Goal: Information Seeking & Learning: Learn about a topic

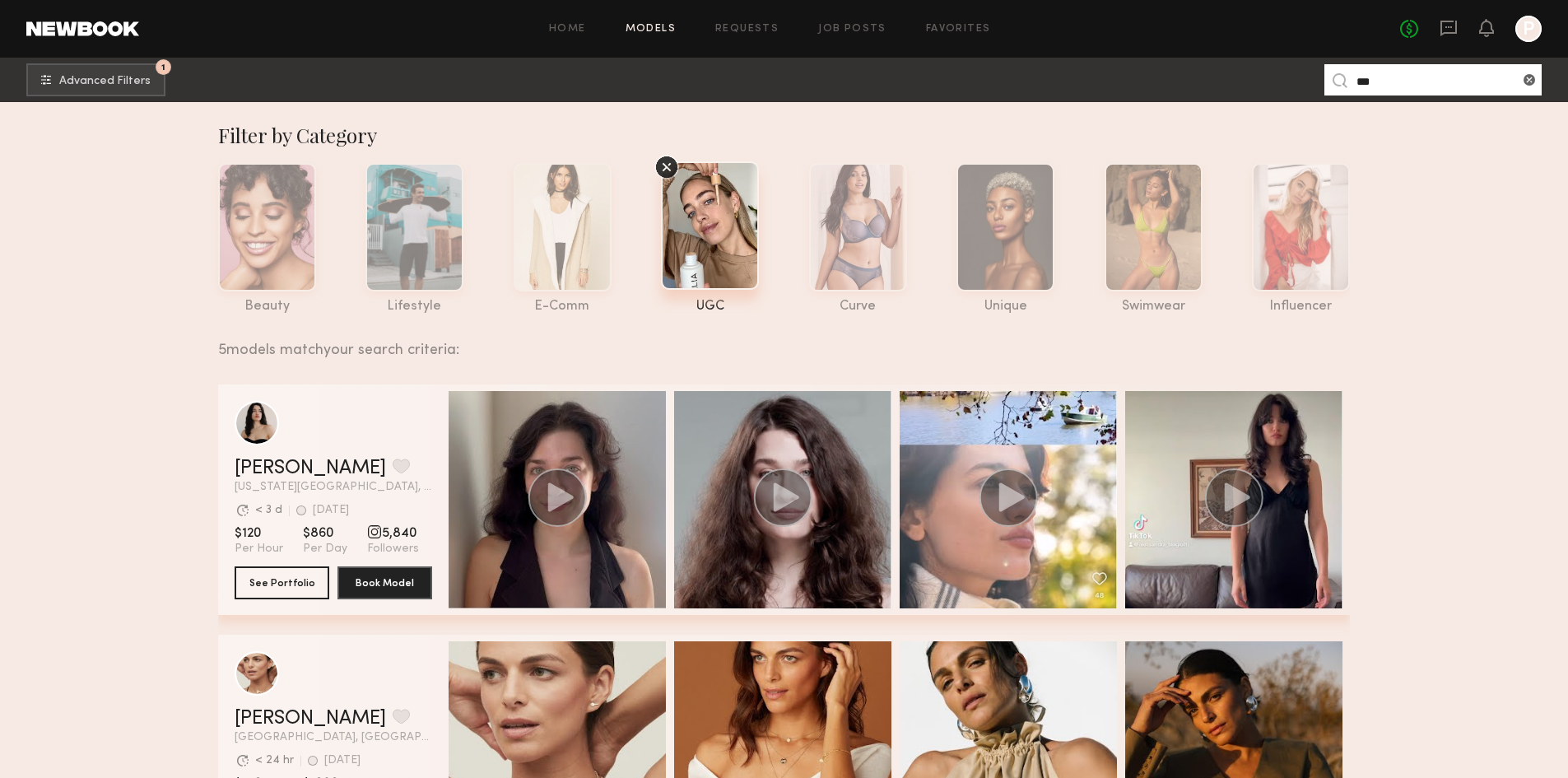
scroll to position [247, 0]
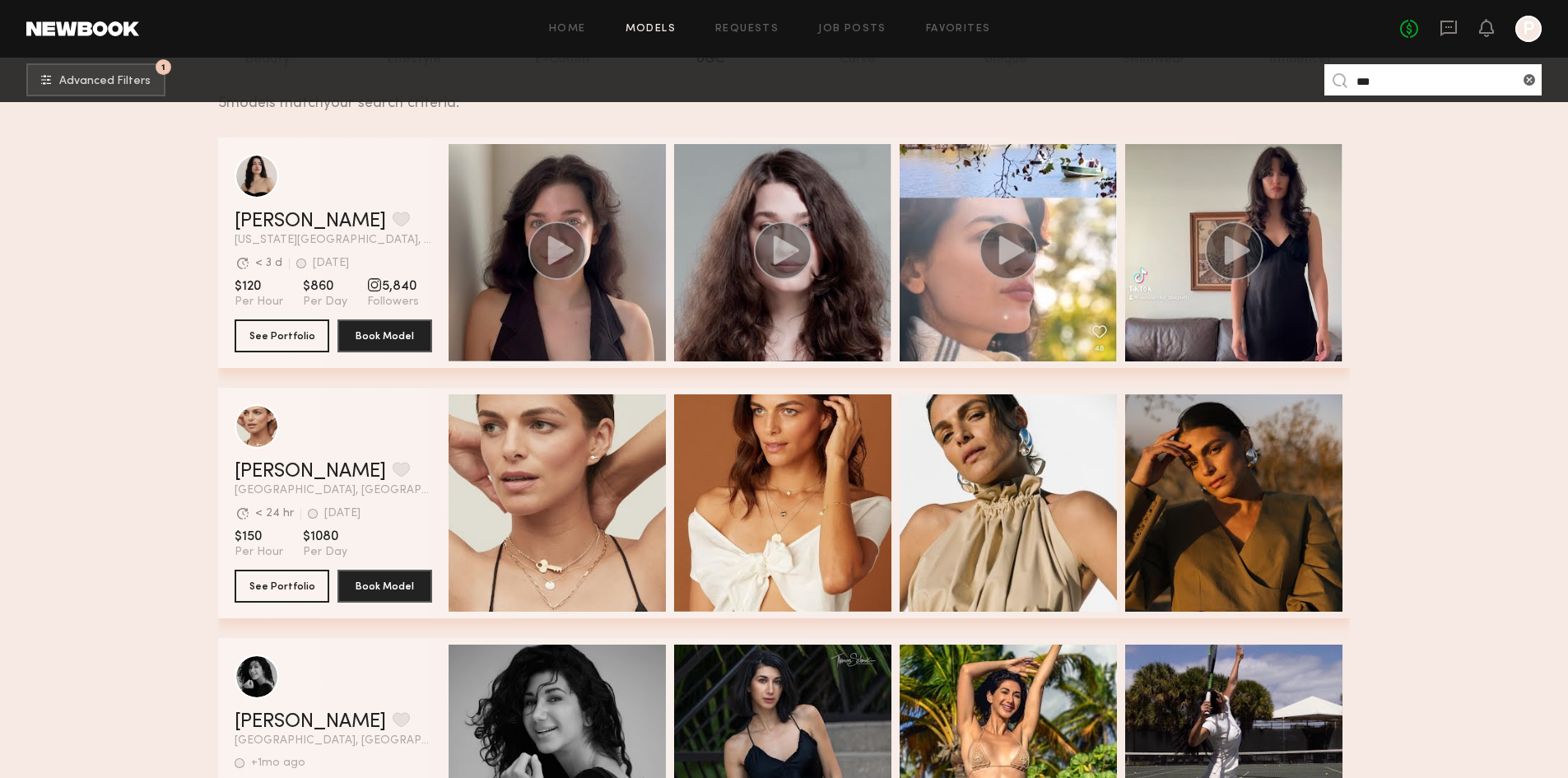
drag, startPoint x: 1321, startPoint y: 74, endPoint x: 1253, endPoint y: 75, distance: 68.0
click at [1257, 74] on nb-browse-subheader "1 Advanced Filters *** 1" at bounding box center [784, 79] width 1568 height 44
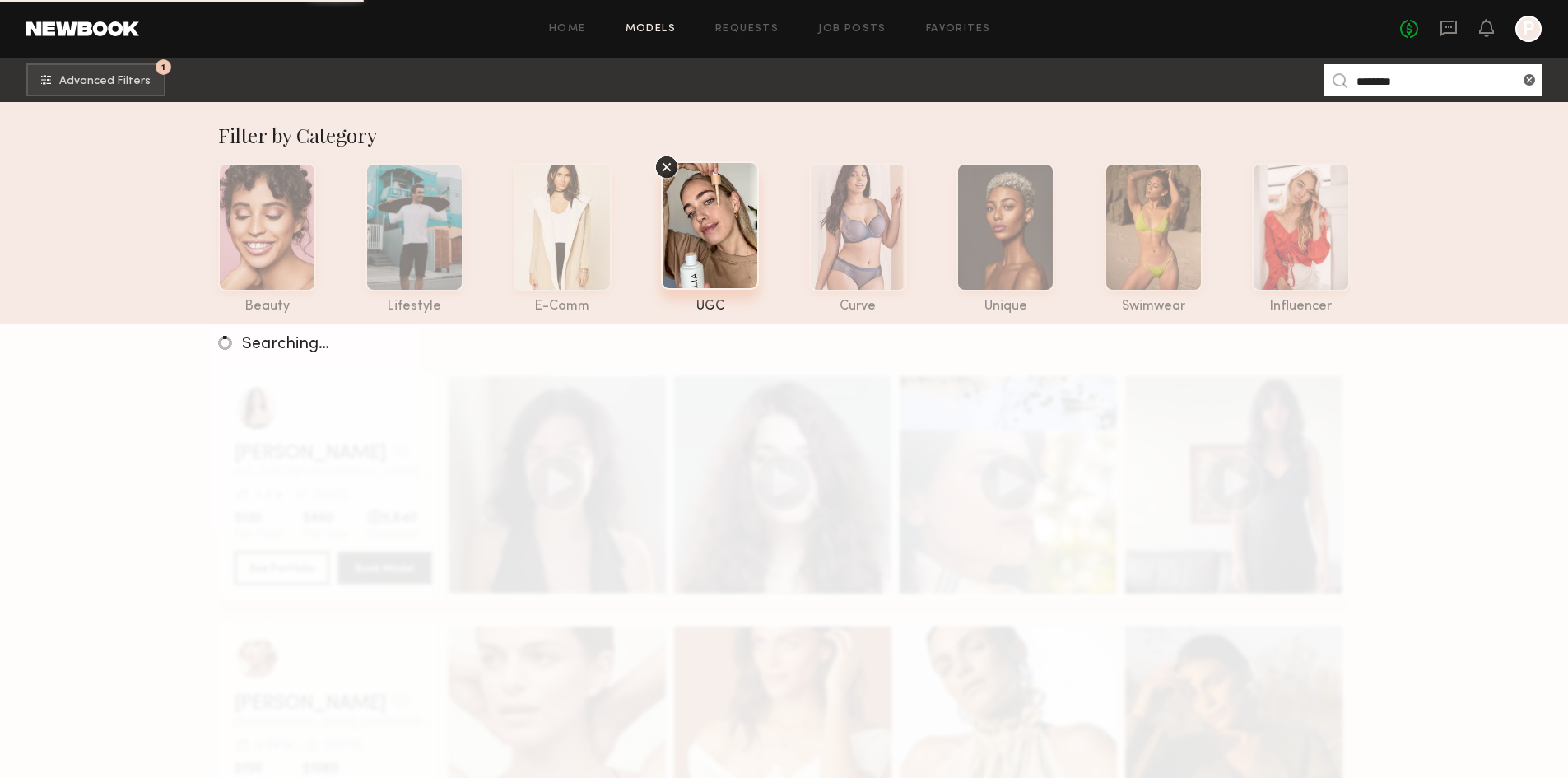
type input "********"
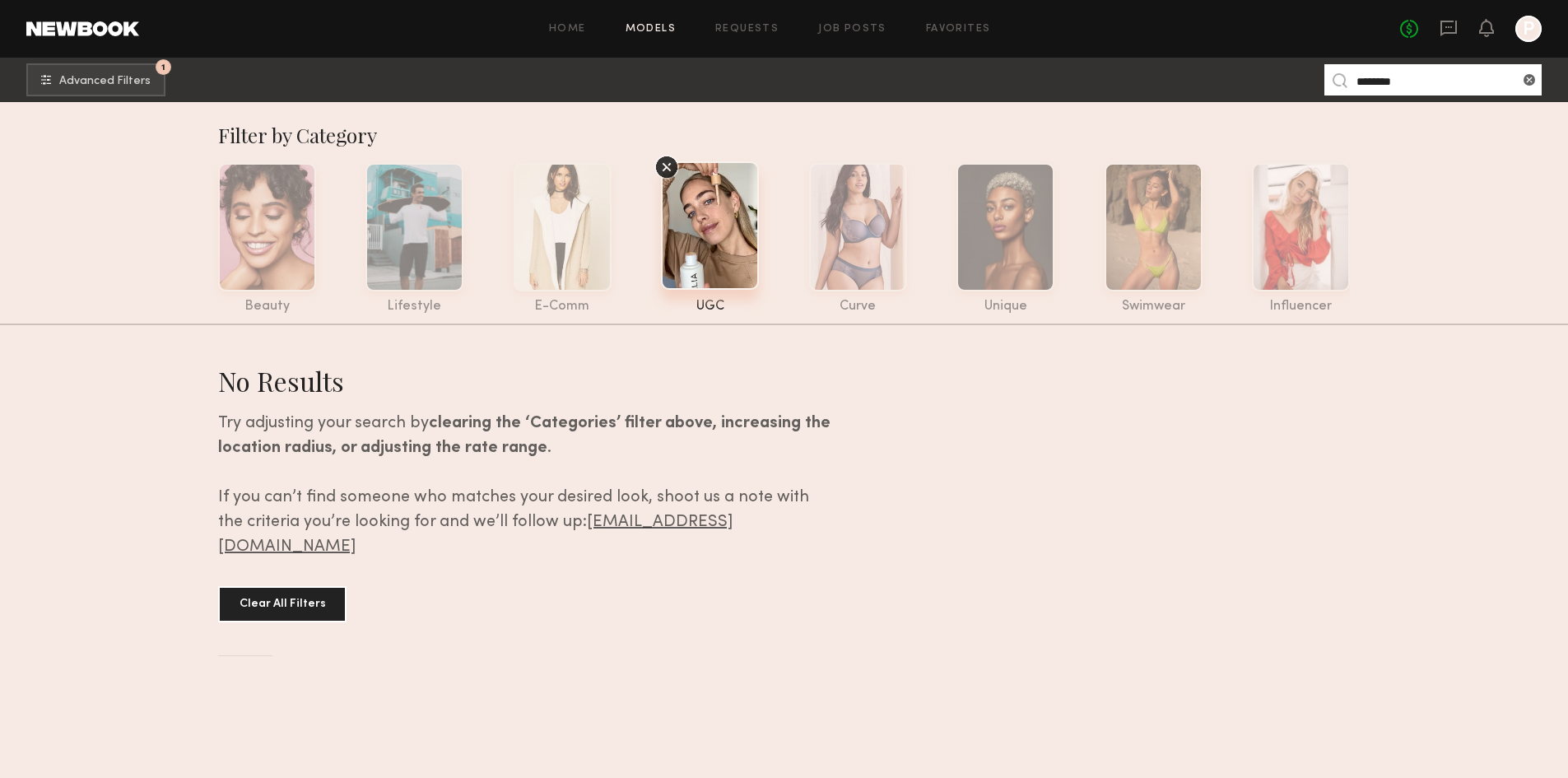
click at [152, 170] on section "Filter by Category beauty lifestyle e-comm UGC curve unique swimwear influencer…" at bounding box center [784, 422] width 1568 height 640
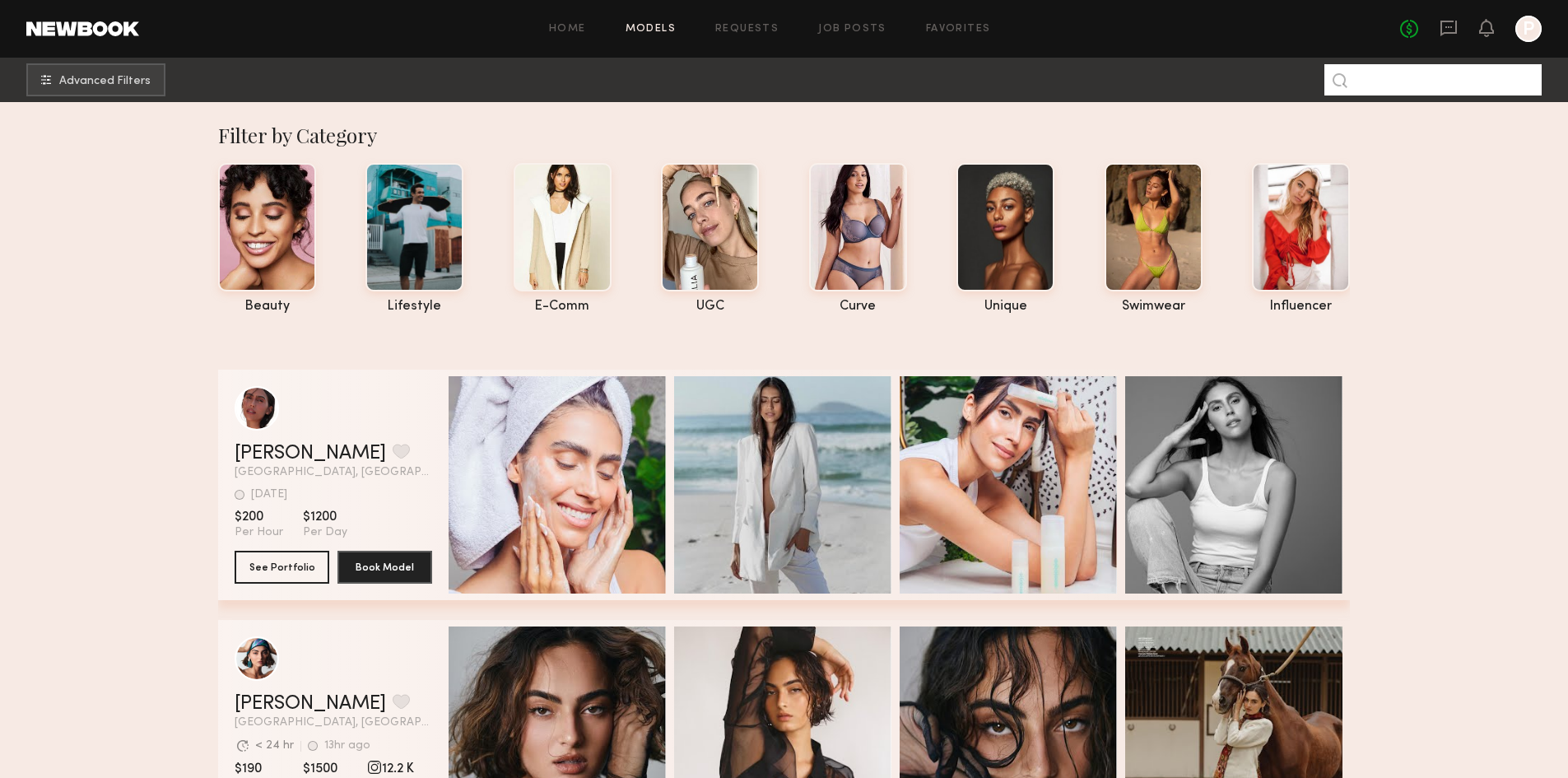
click at [1427, 85] on input at bounding box center [1433, 79] width 217 height 31
click at [1522, 33] on div at bounding box center [1528, 28] width 26 height 26
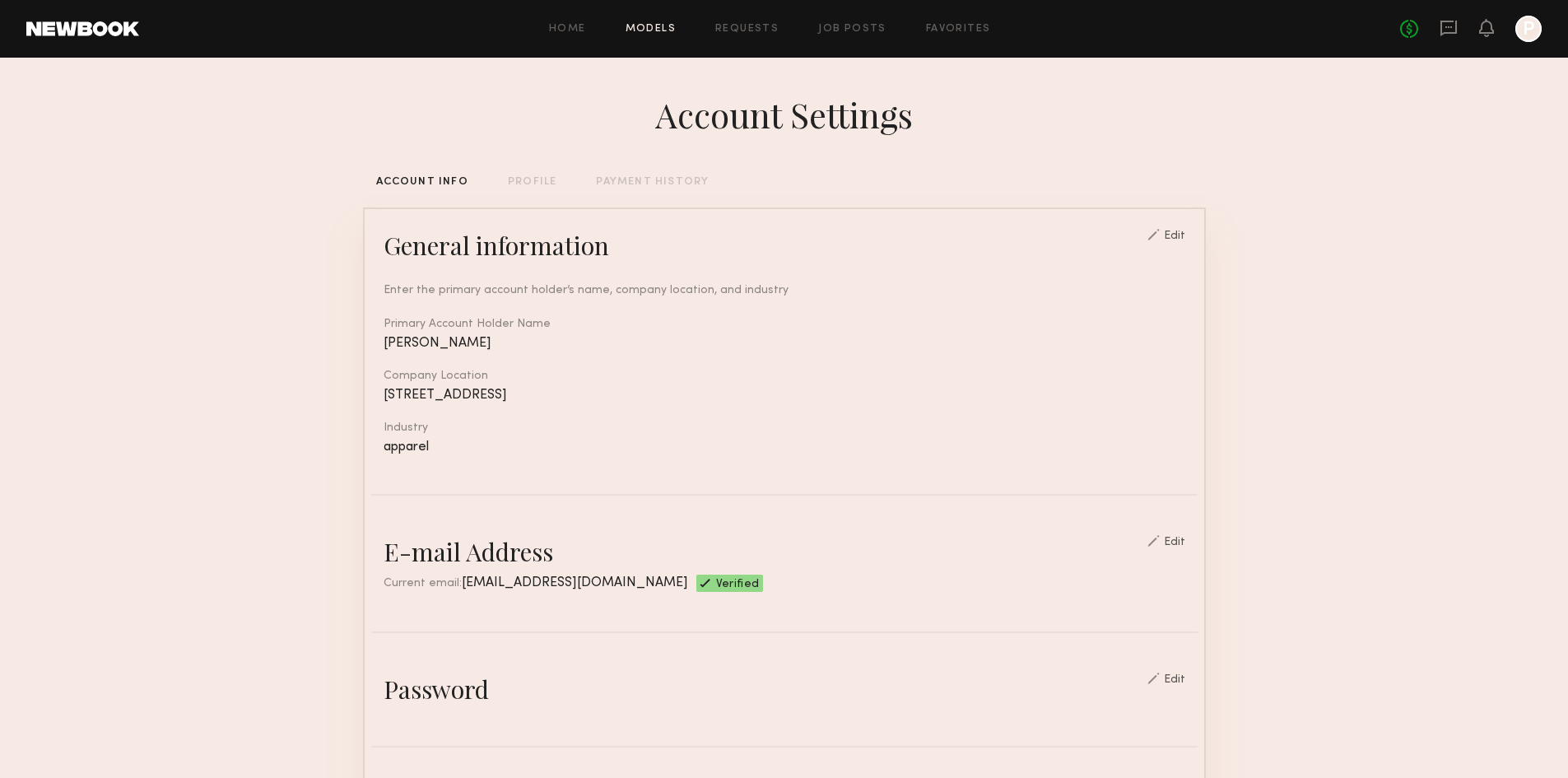
click at [669, 28] on link "Models" at bounding box center [651, 30] width 50 height 11
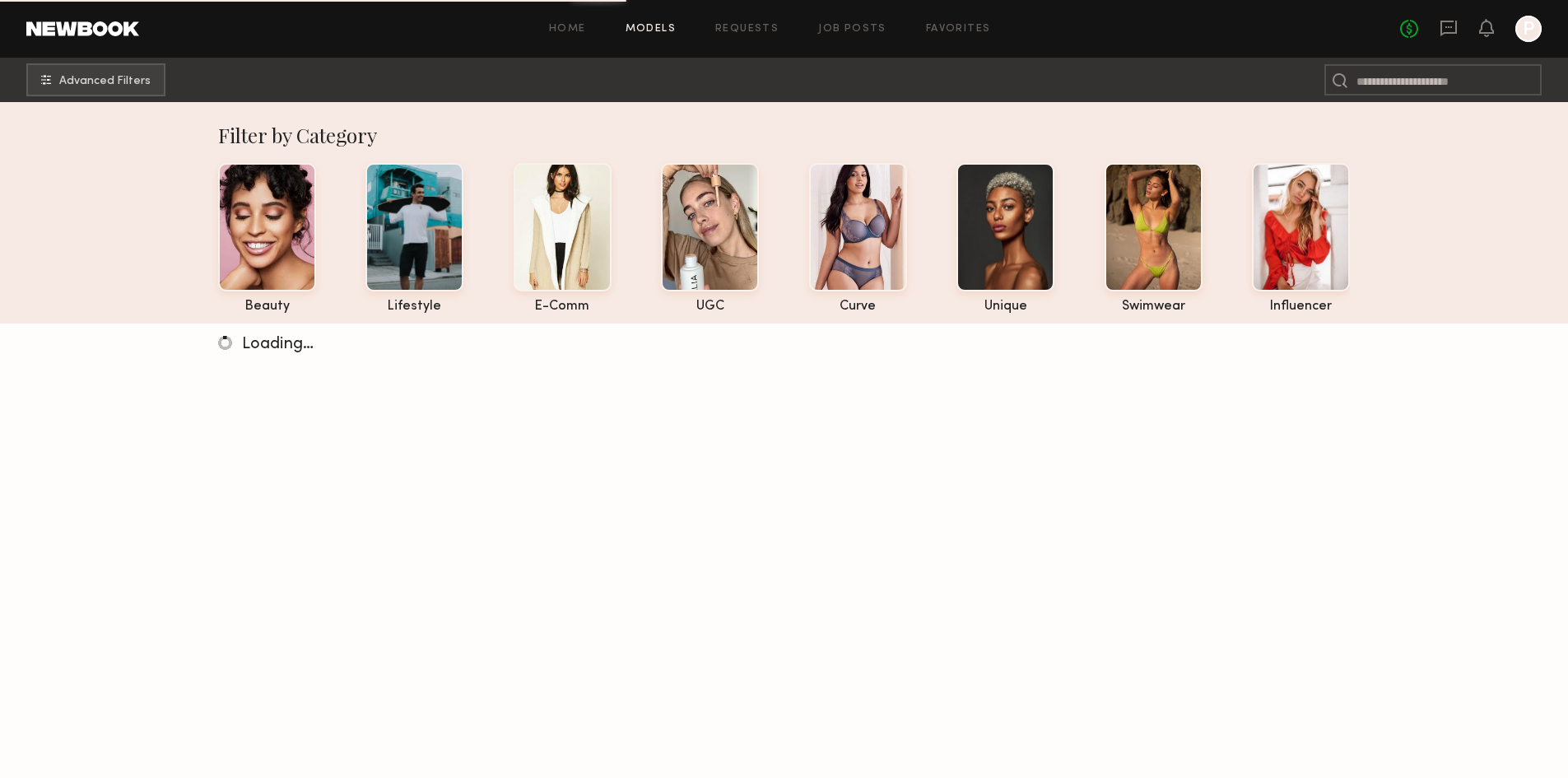
click at [963, 37] on div "Home Models Requests Job Posts Favorites Sign Out No fees up to $5,000 P" at bounding box center [840, 28] width 1403 height 26
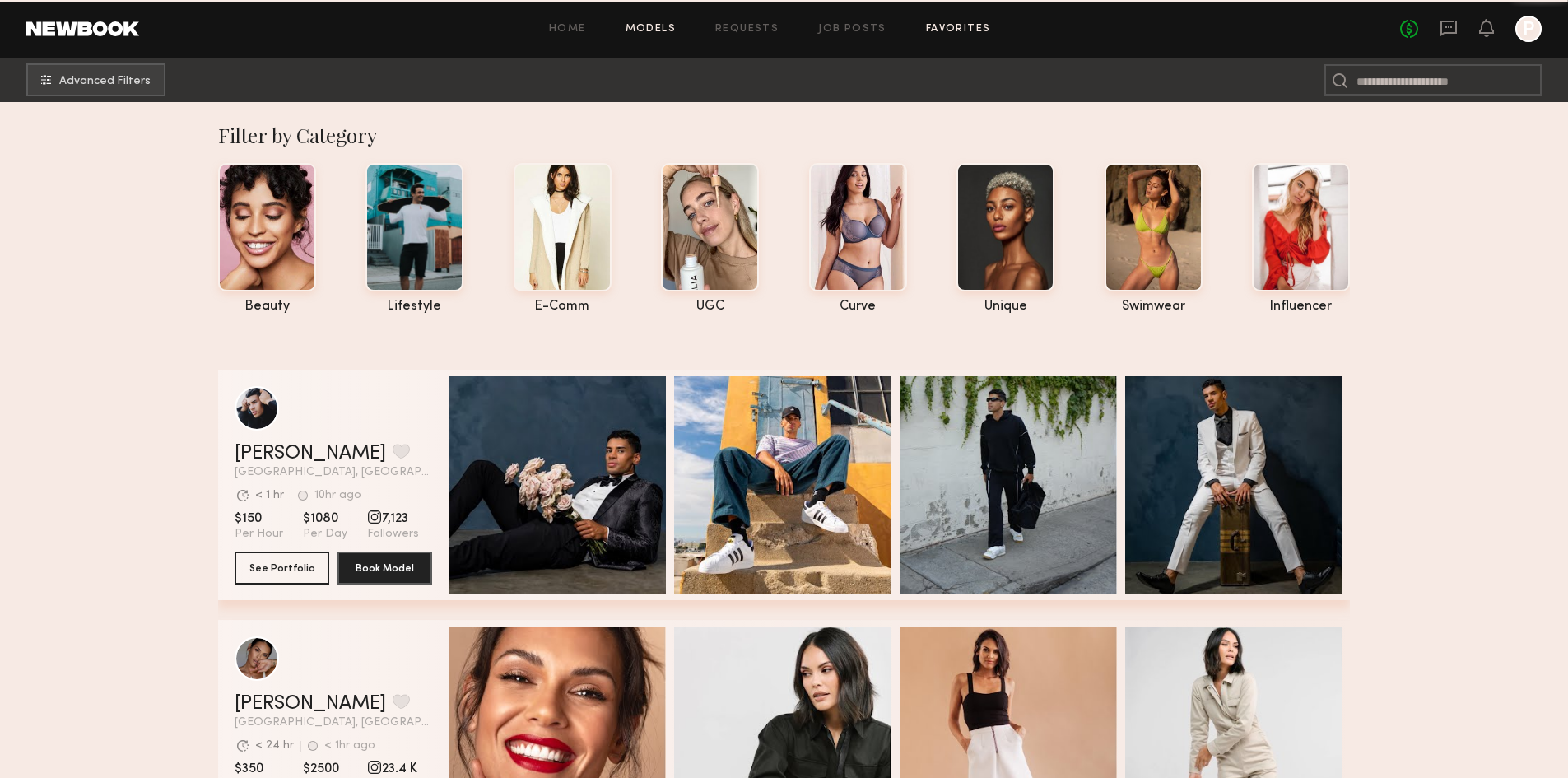
click at [955, 27] on link "Favorites" at bounding box center [958, 30] width 65 height 11
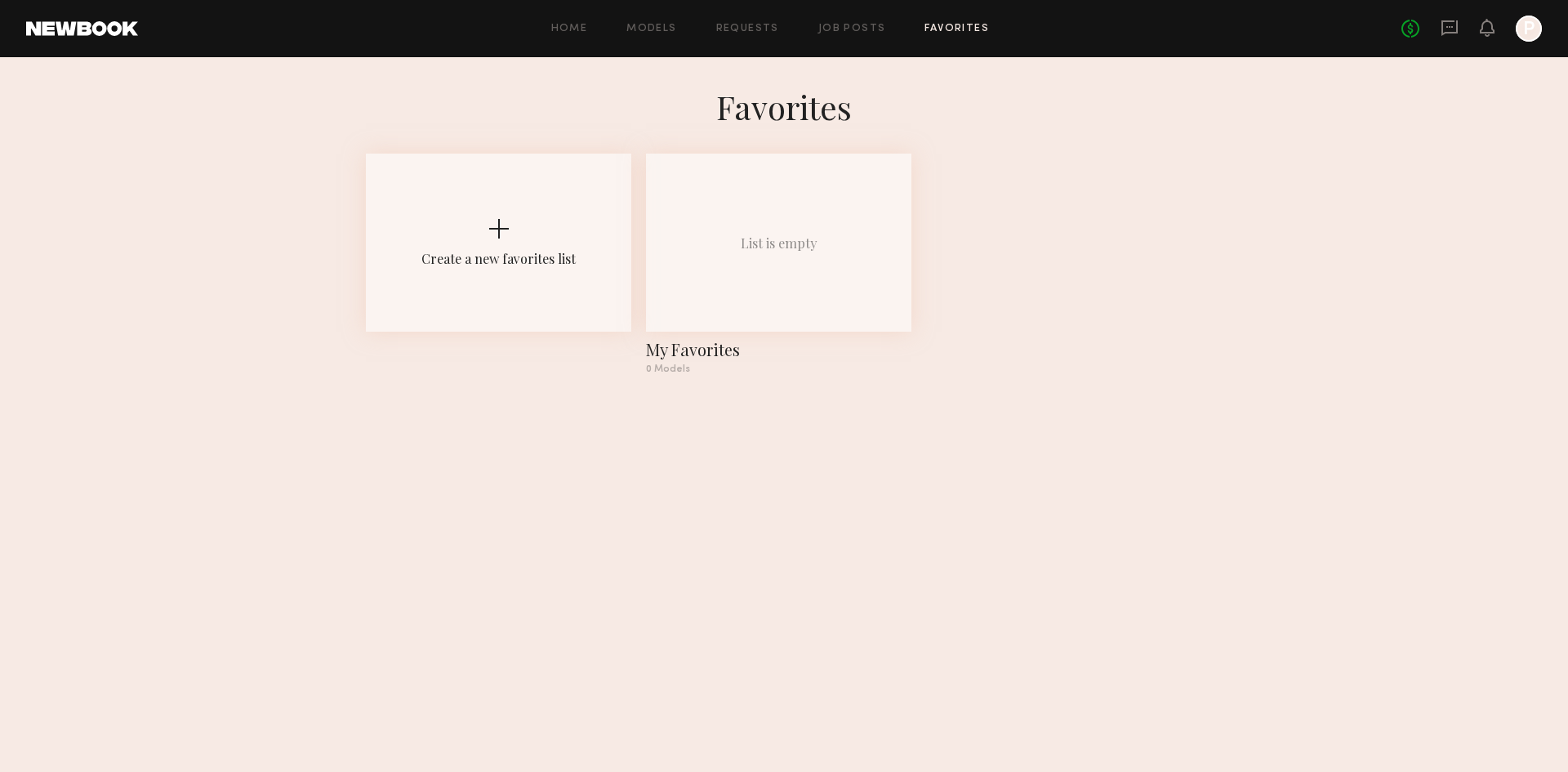
click at [660, 37] on div "Home Models Requests Job Posts Favorites Sign Out No fees up to $5,000 P" at bounding box center [840, 28] width 1404 height 26
click at [661, 32] on link "Models" at bounding box center [651, 29] width 50 height 11
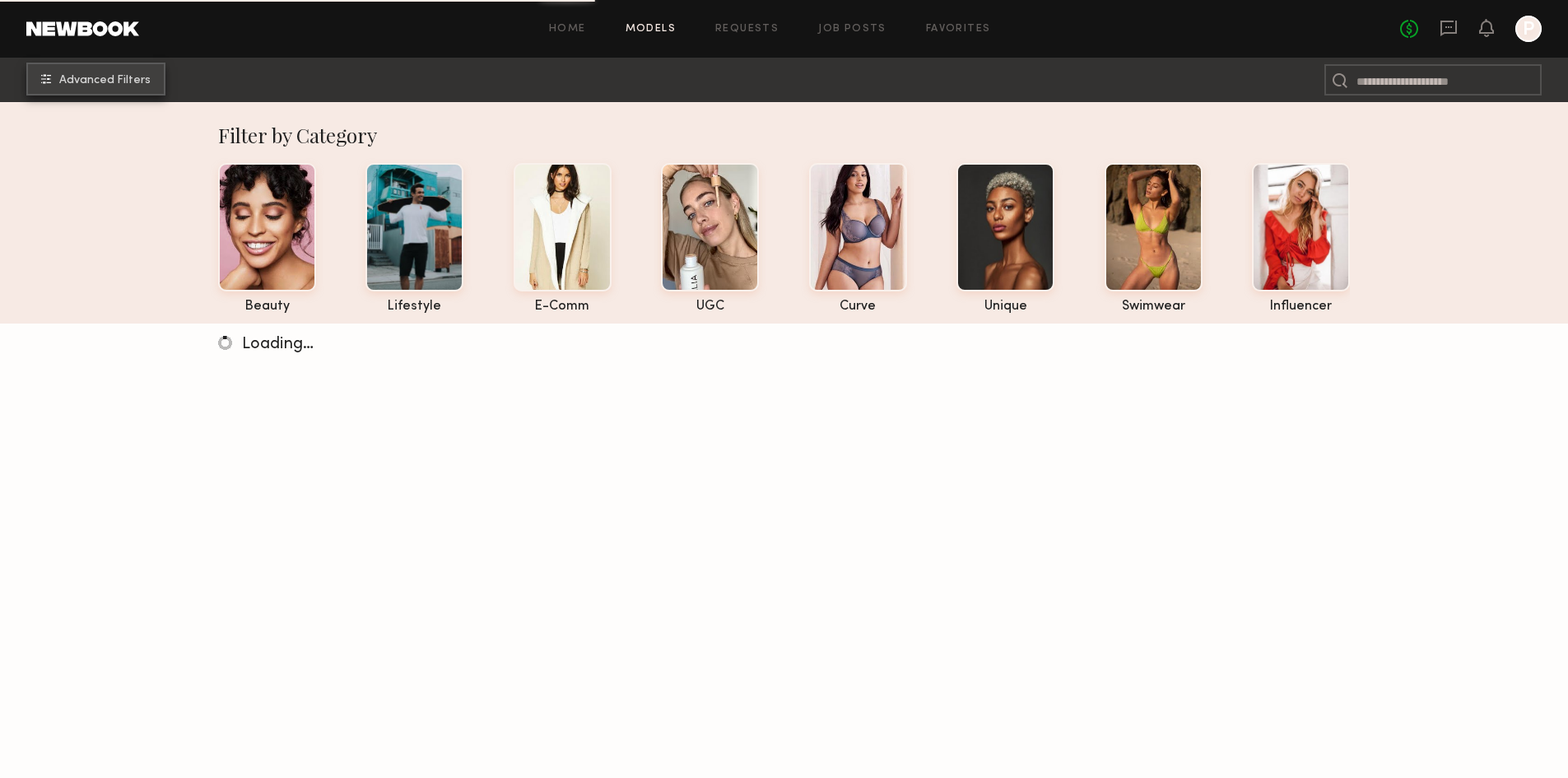
click at [111, 76] on span "Advanced Filters" at bounding box center [105, 80] width 92 height 12
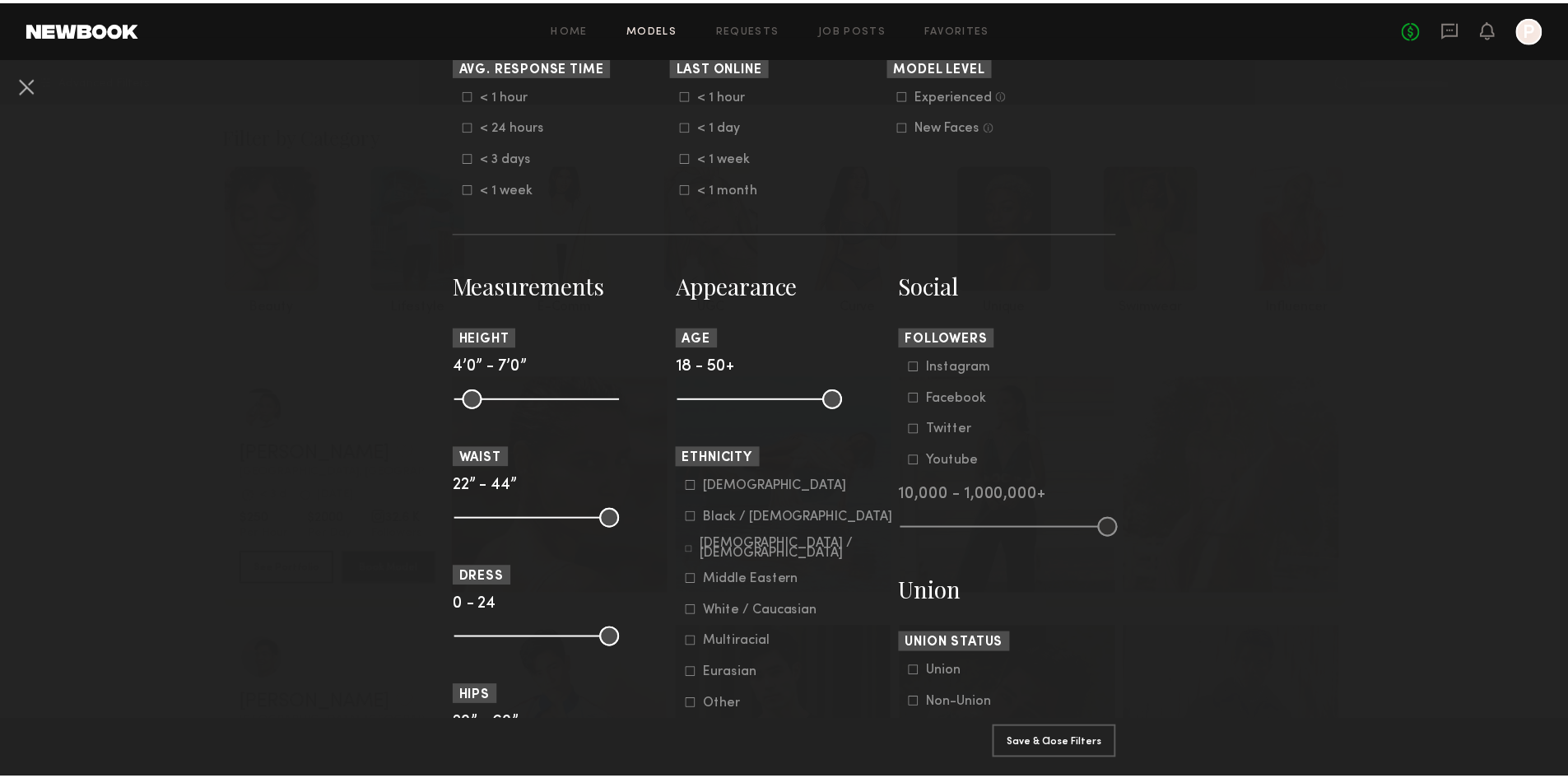
scroll to position [576, 0]
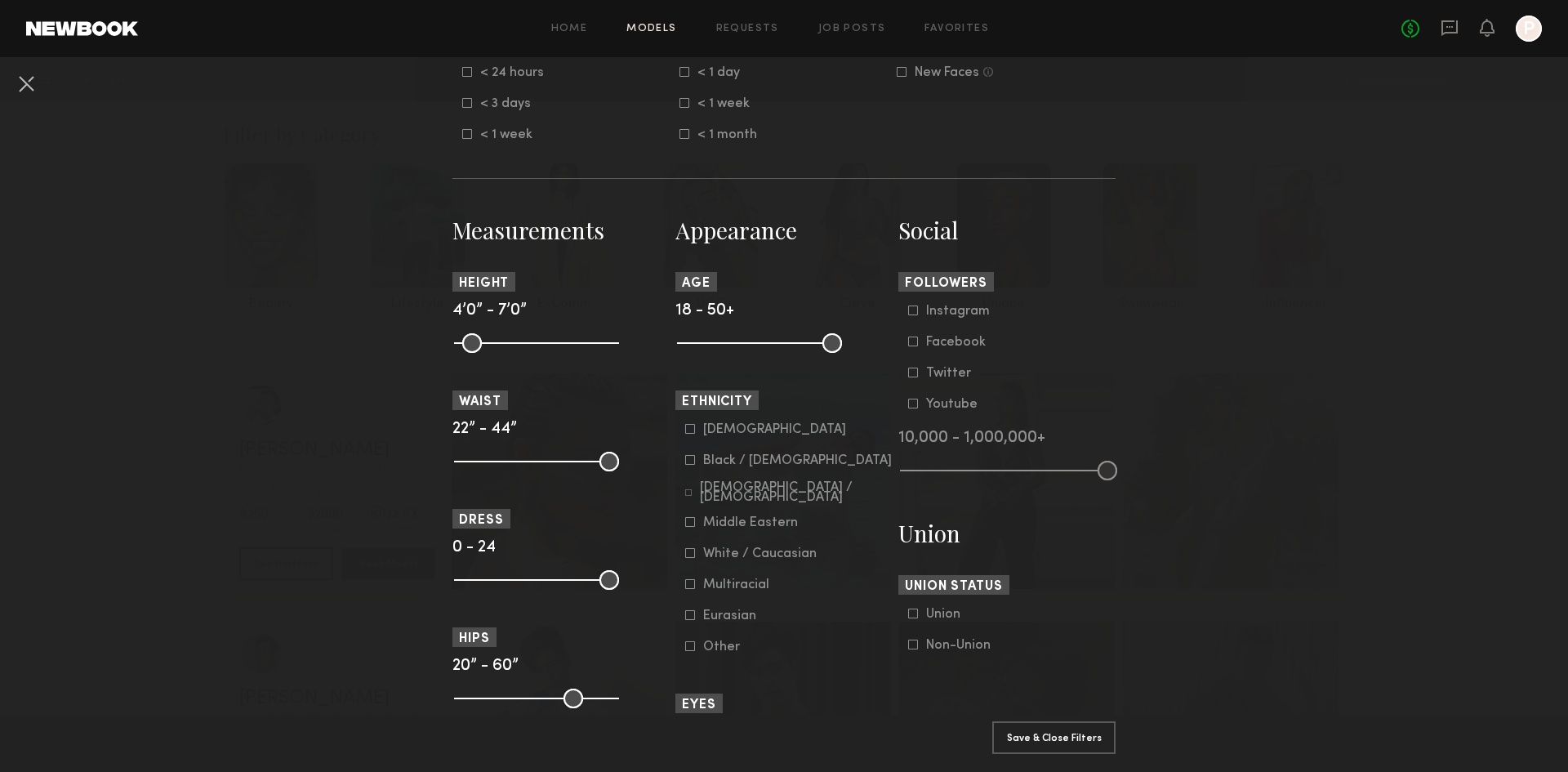
click at [685, 433] on icon at bounding box center [689, 428] width 10 height 10
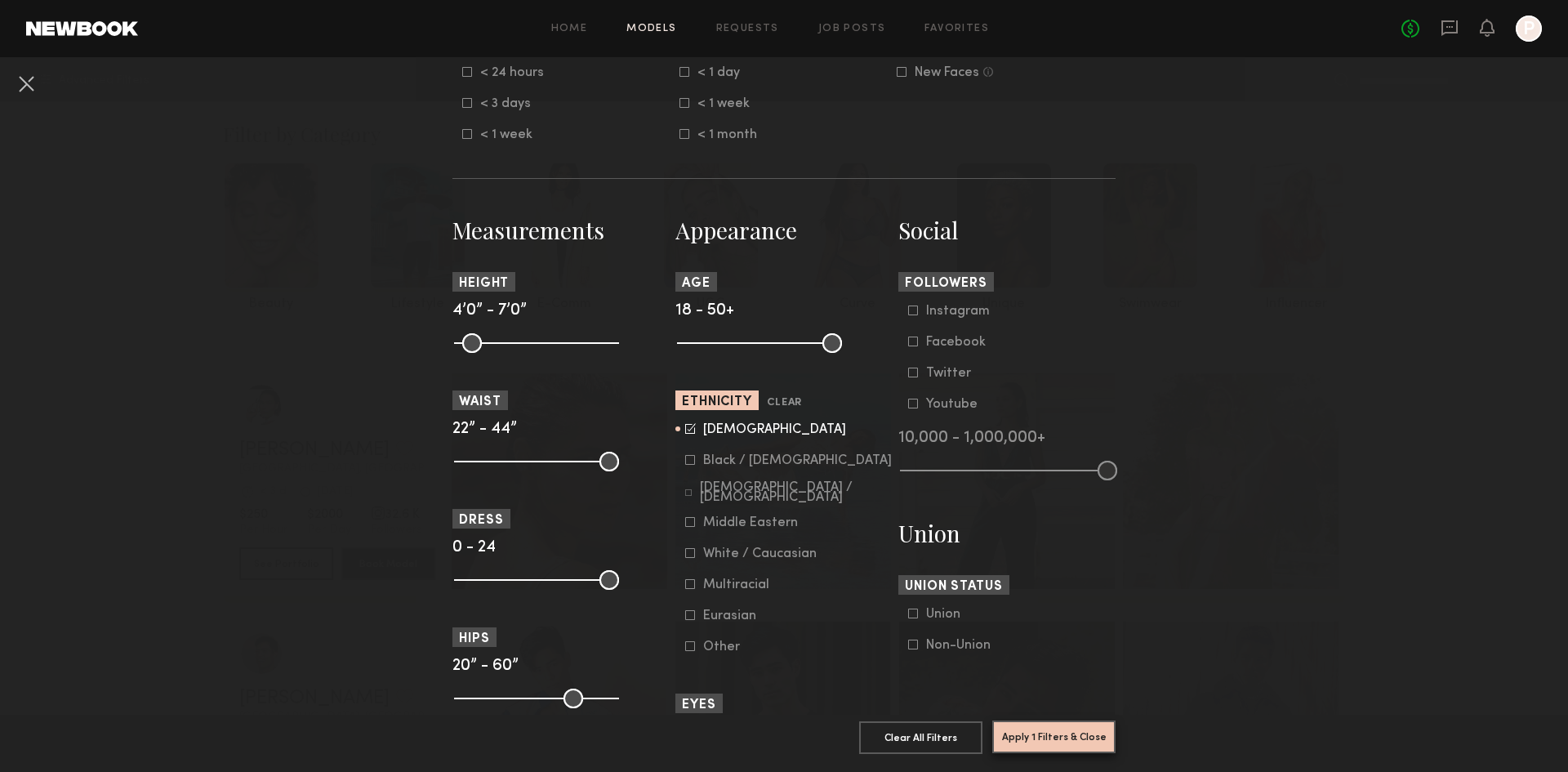
click at [1061, 726] on button "Apply 1 Filters & Close" at bounding box center [1054, 736] width 123 height 33
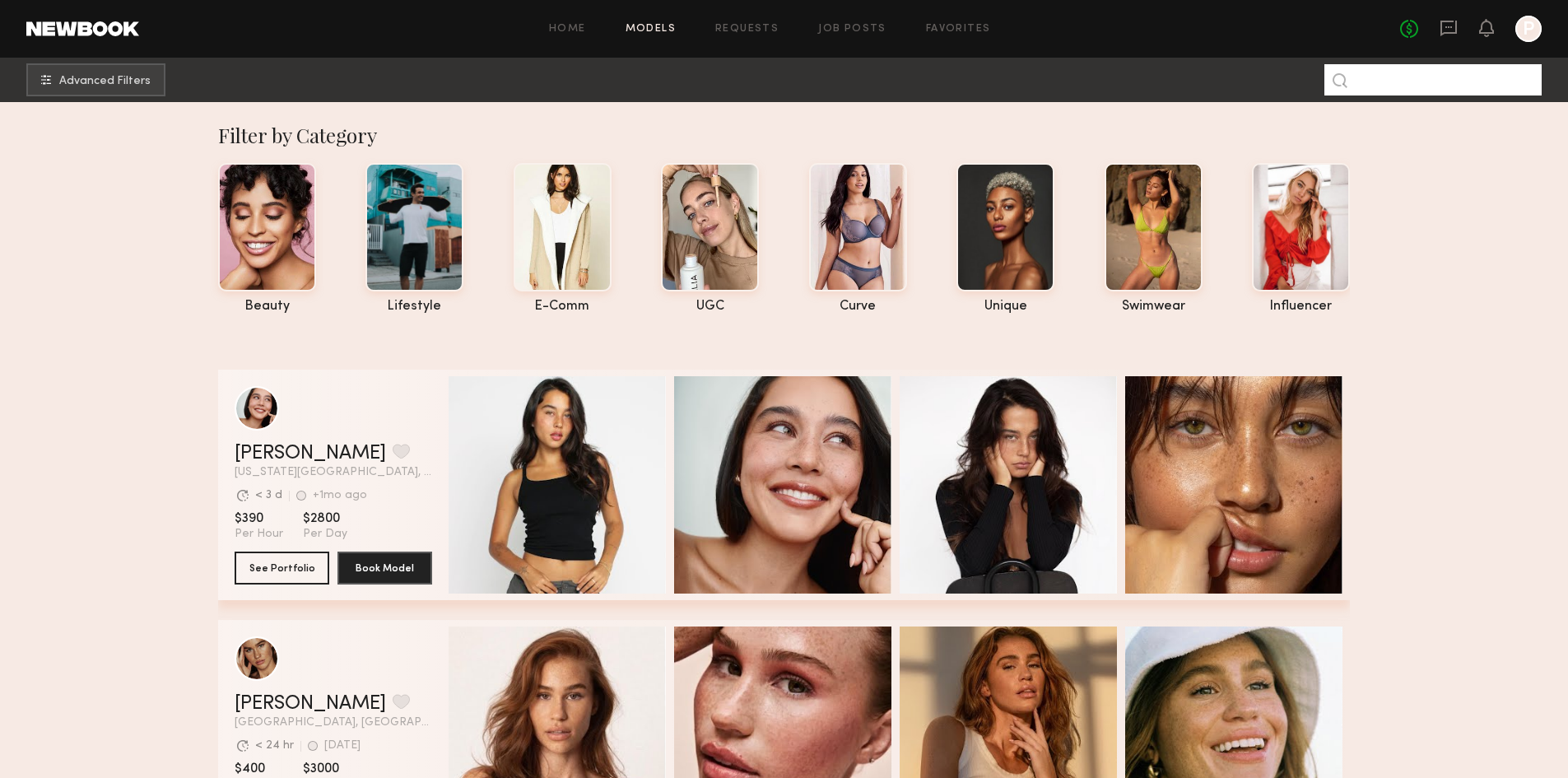
click at [1433, 74] on input at bounding box center [1433, 79] width 217 height 31
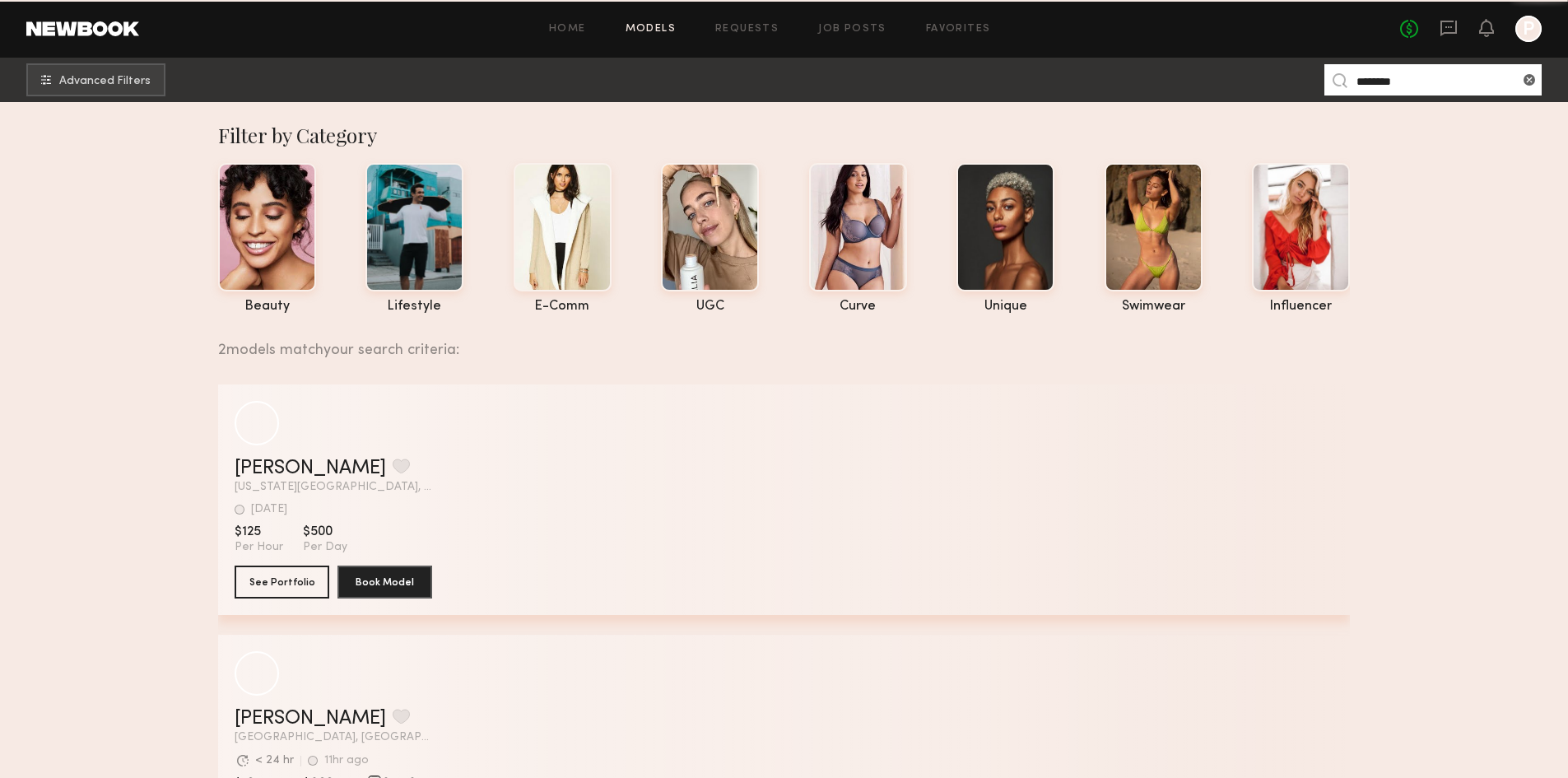
type input "********"
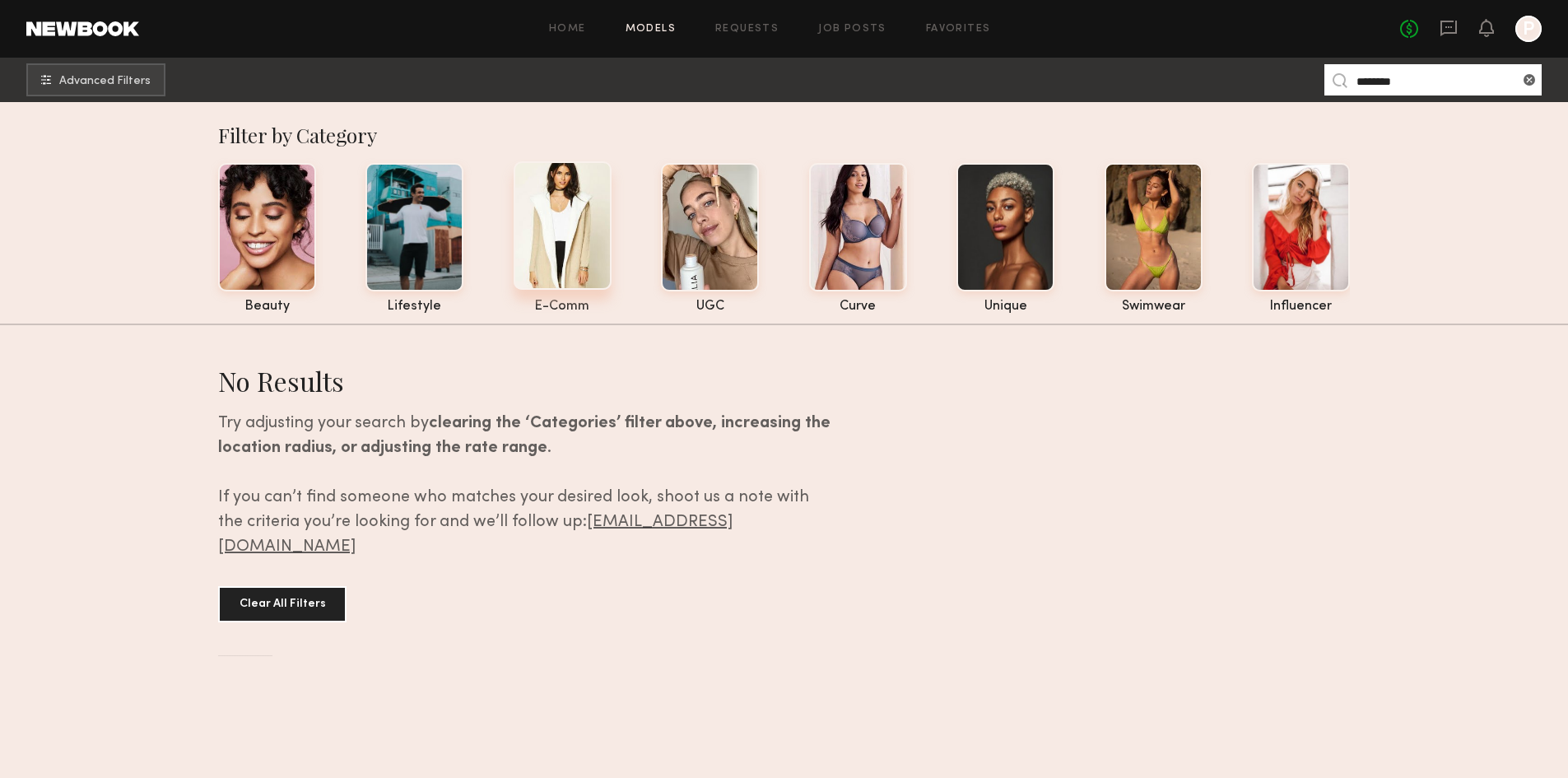
click at [563, 230] on div at bounding box center [563, 225] width 98 height 128
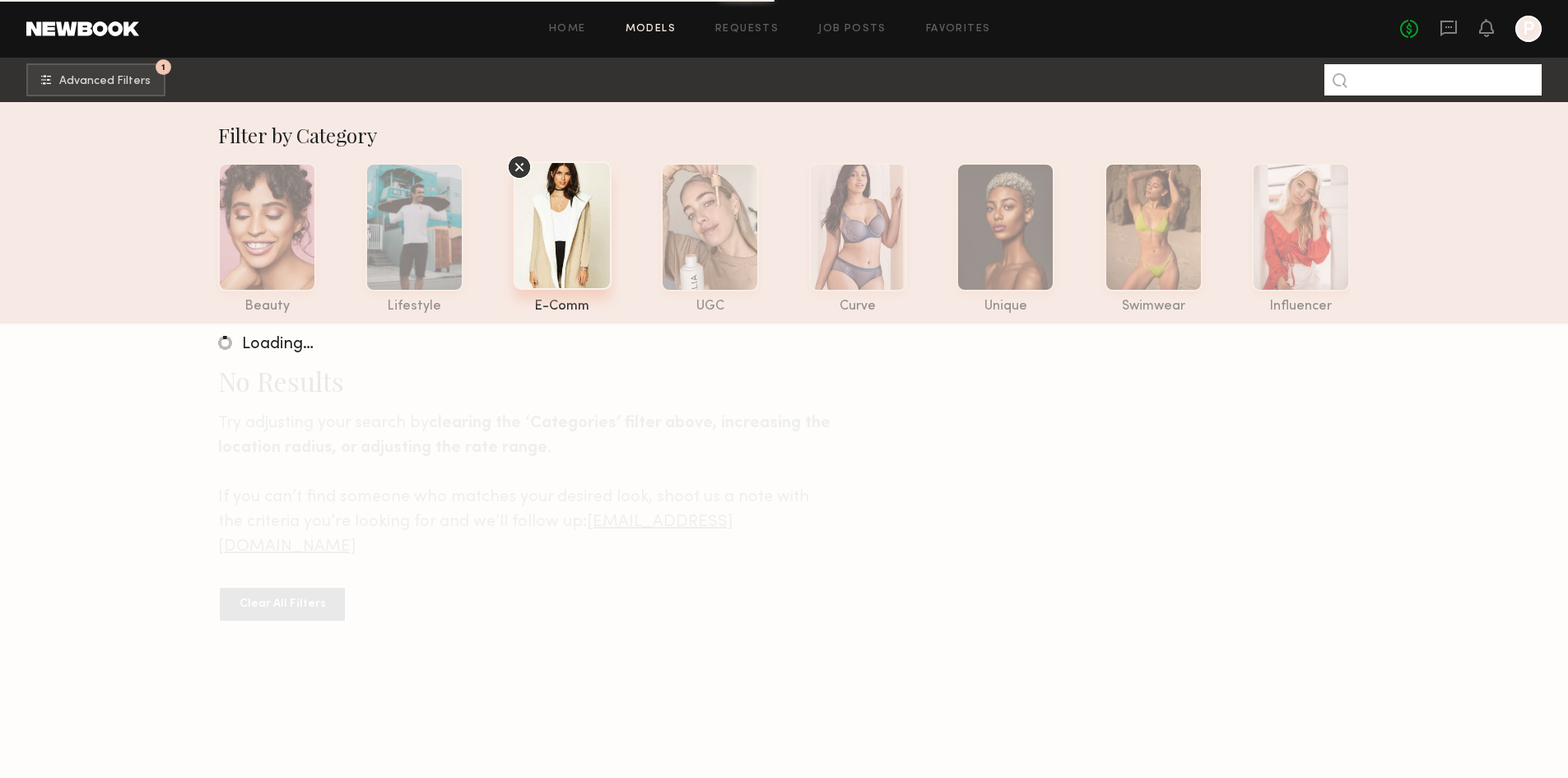
click at [1387, 82] on input at bounding box center [1433, 79] width 217 height 31
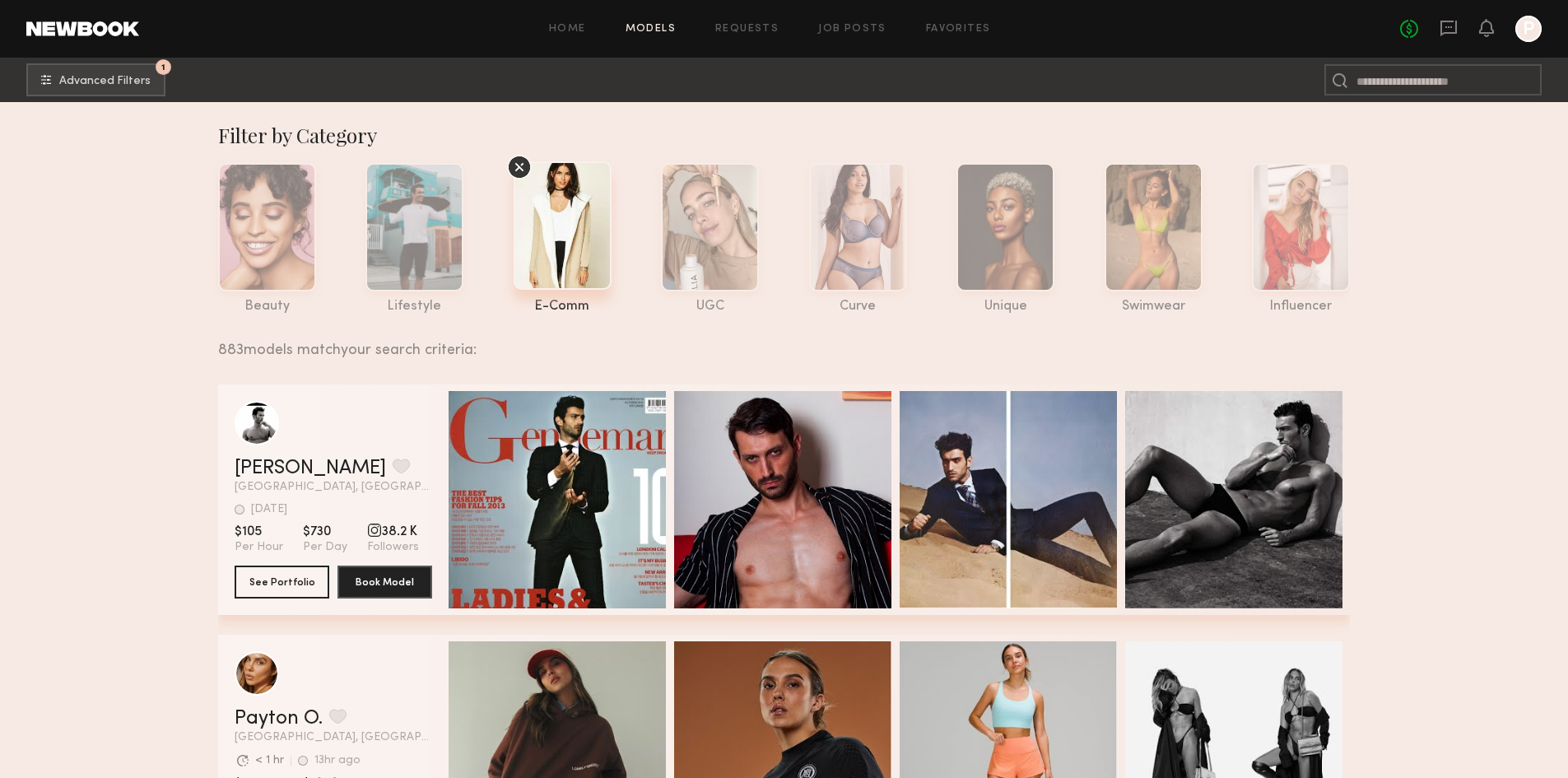
click at [65, 26] on link at bounding box center [82, 29] width 112 height 14
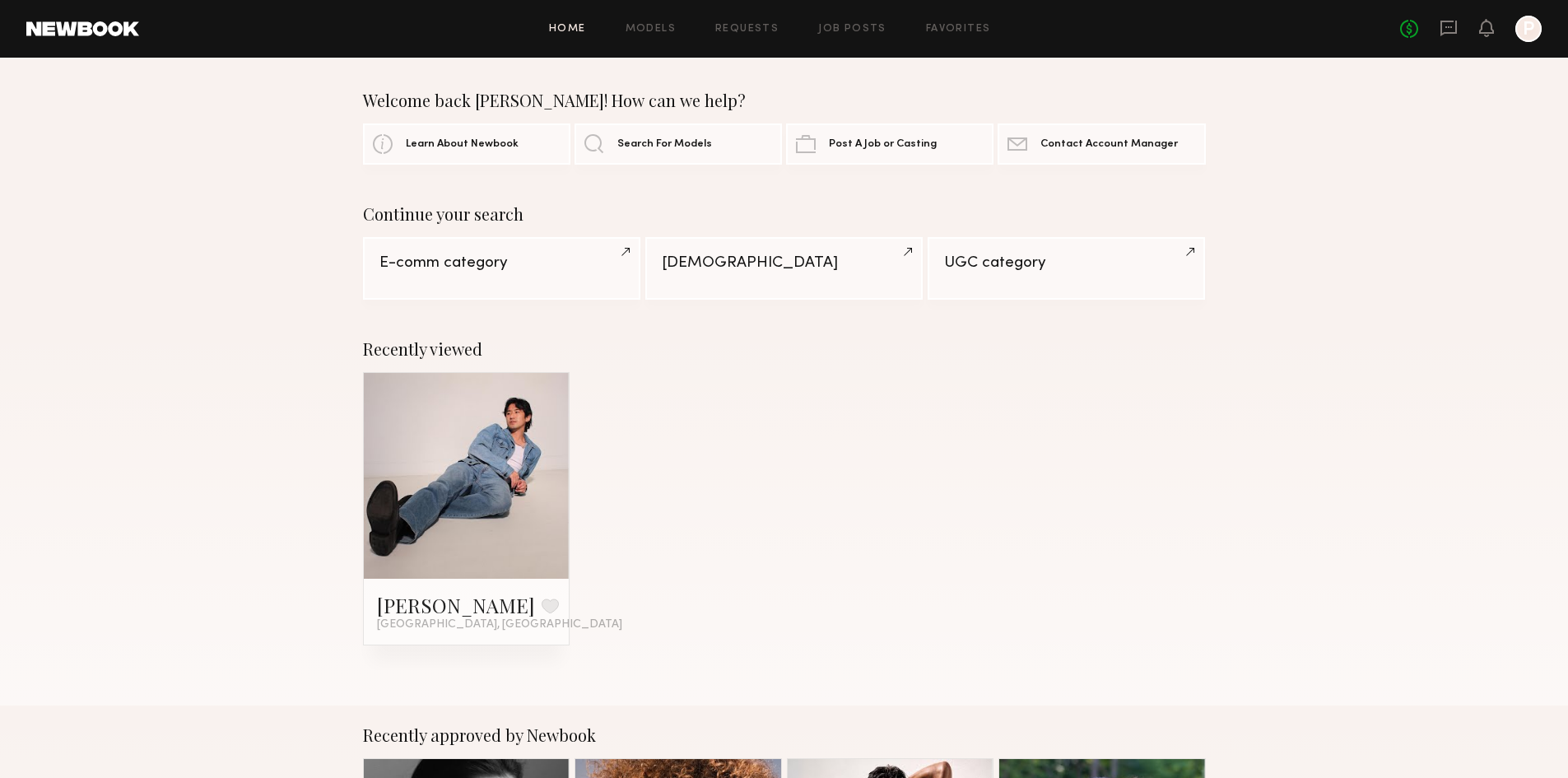
click at [524, 460] on div at bounding box center [466, 475] width 206 height 206
click at [498, 448] on link at bounding box center [466, 475] width 101 height 206
